Goal: Check status: Check status

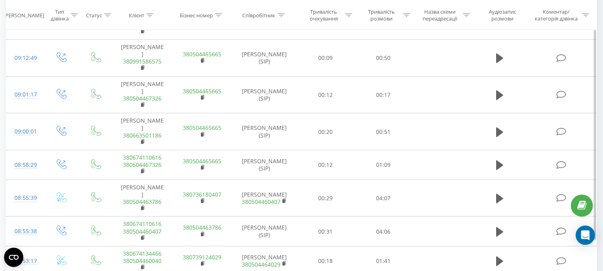
scroll to position [1855, 0]
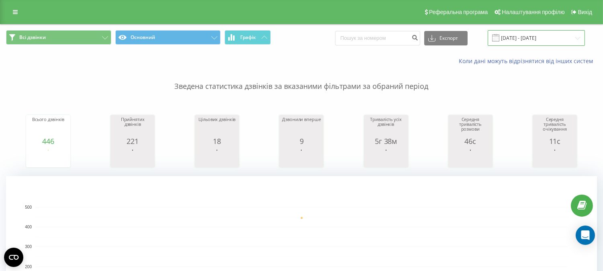
click at [523, 40] on input "[DATE] - [DATE]" at bounding box center [536, 38] width 97 height 16
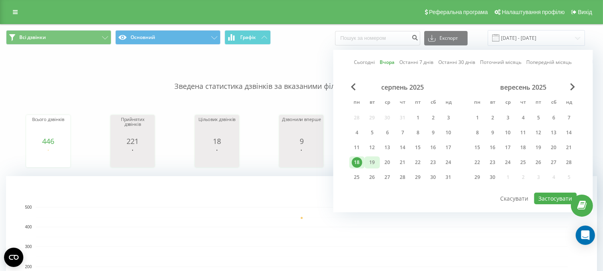
click at [373, 159] on div "19" at bounding box center [372, 162] width 10 height 10
click at [539, 199] on button "Застосувати" at bounding box center [555, 198] width 43 height 12
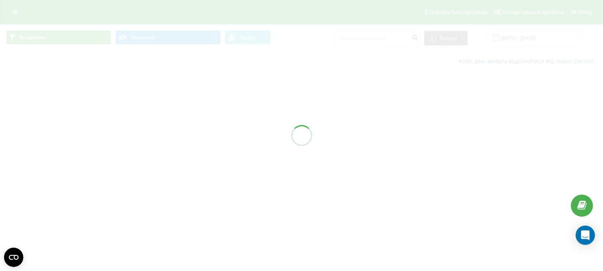
type input "[DATE] - [DATE]"
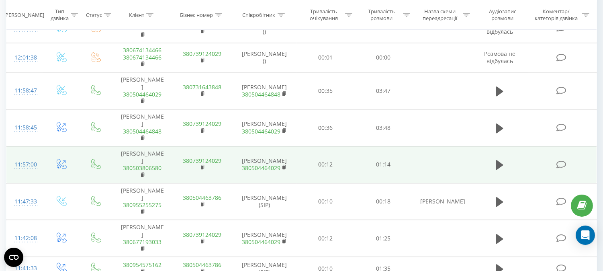
scroll to position [3415, 0]
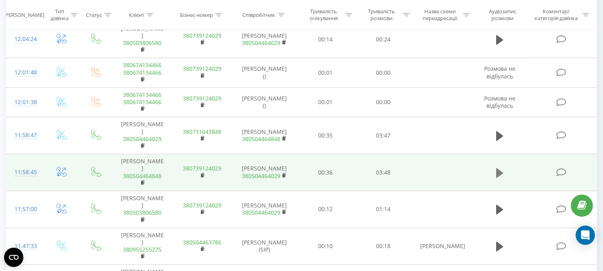
click at [497, 168] on icon at bounding box center [499, 173] width 7 height 10
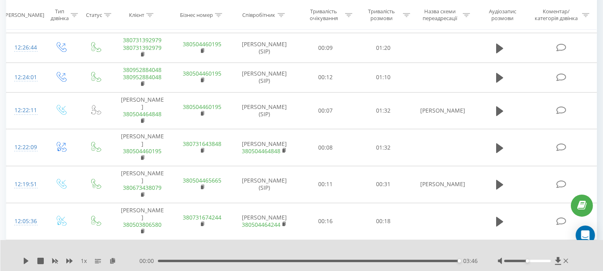
scroll to position [3192, 0]
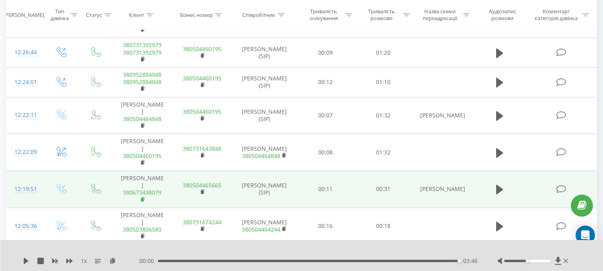
click at [143, 196] on icon at bounding box center [143, 199] width 4 height 6
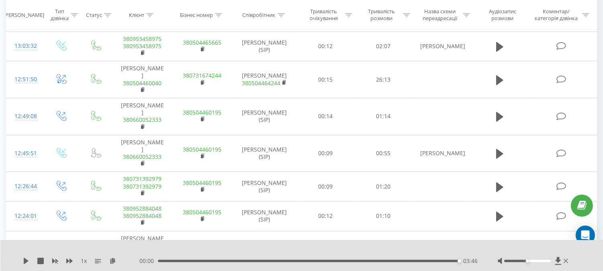
scroll to position [3013, 0]
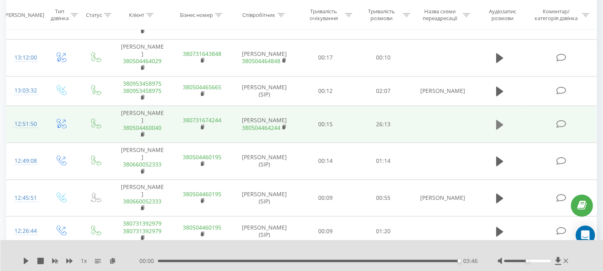
click at [499, 119] on icon at bounding box center [499, 124] width 7 height 10
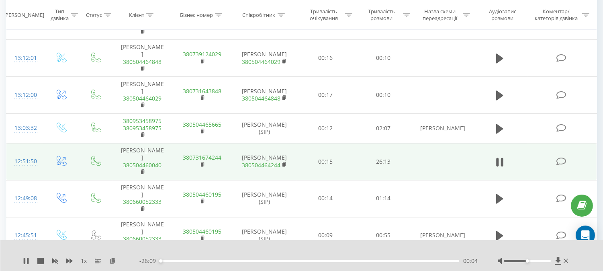
scroll to position [2969, 0]
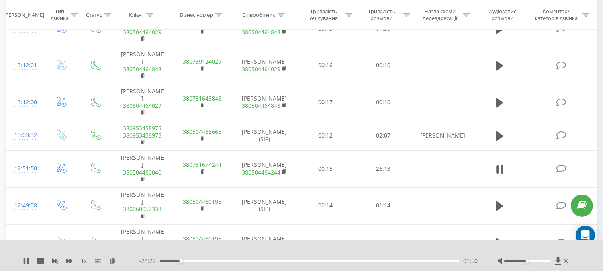
click at [21, 262] on div "1 x - 24:22 01:50 01:50" at bounding box center [301, 255] width 603 height 31
click at [24, 260] on icon at bounding box center [25, 261] width 2 height 6
click at [26, 260] on icon at bounding box center [26, 261] width 5 height 6
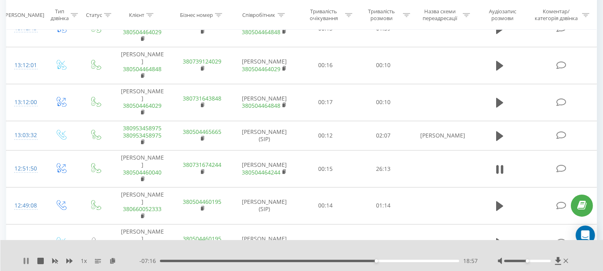
click at [25, 260] on icon at bounding box center [25, 261] width 2 height 6
click at [25, 261] on icon at bounding box center [26, 261] width 5 height 6
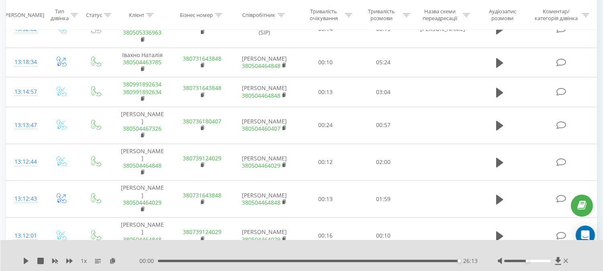
scroll to position [2790, 0]
